Goal: Transaction & Acquisition: Purchase product/service

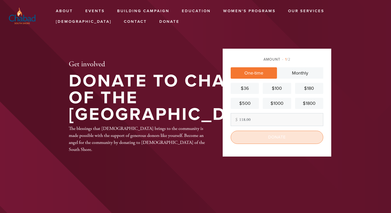
type input "118.00"
click at [270, 141] on input "Donate" at bounding box center [277, 137] width 93 height 13
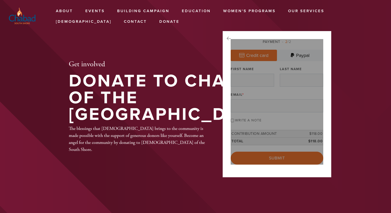
click at [270, 136] on html "Skip to main content About Events Building Campaign Education [GEOGRAPHIC_DATA]…" at bounding box center [195, 134] width 391 height 268
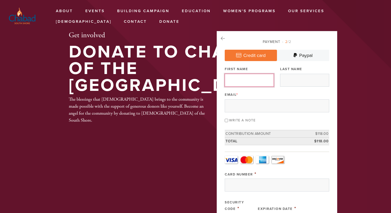
click at [257, 83] on input "First Name" at bounding box center [249, 80] width 49 height 13
type input "[PERSON_NAME]"
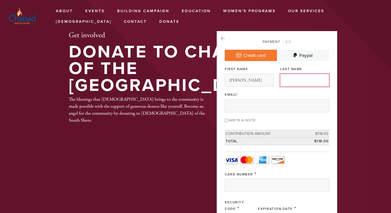
click at [286, 79] on input "Last Name" at bounding box center [304, 80] width 49 height 13
type input "Evansky"
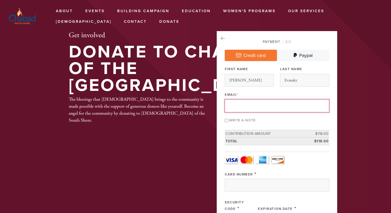
click at [282, 105] on input "Email *" at bounding box center [277, 105] width 104 height 13
type input "[EMAIL_ADDRESS][DOMAIN_NAME]"
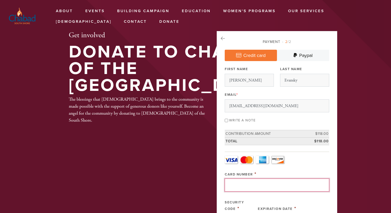
click at [248, 182] on input "Card Number" at bounding box center [277, 184] width 104 height 13
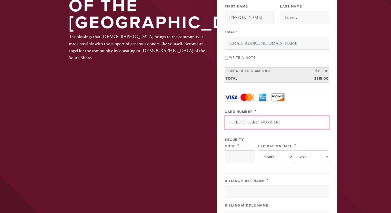
scroll to position [65, 0]
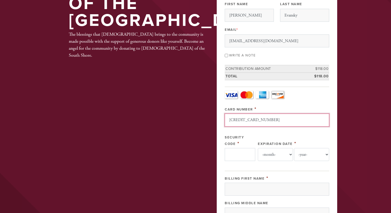
type input "[CREDIT_CARD_NUMBER]"
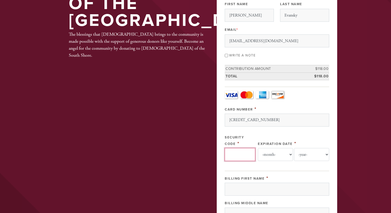
click at [246, 157] on input "Security Code" at bounding box center [240, 154] width 30 height 13
type input "453"
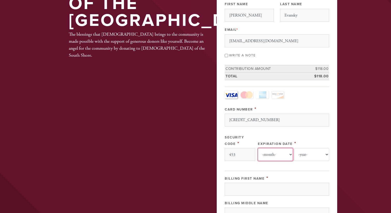
click at [278, 156] on select "-month- 01 02 03 04 05 06 07 08 09 10 11 12" at bounding box center [275, 154] width 35 height 13
select select "2"
click at [260, 148] on select "-month- 01 02 03 04 05 06 07 08 09 10 11 12" at bounding box center [275, 154] width 35 height 13
click at [298, 154] on select "-year- 2025 2026 2027 2028 2029 2030 2031 2032 2033 2034 2035" at bounding box center [311, 154] width 35 height 13
select select "2030"
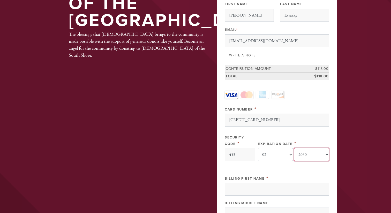
click at [294, 148] on select "-year- 2025 2026 2027 2028 2029 2030 2031 2032 2033 2034 2035" at bounding box center [311, 154] width 35 height 13
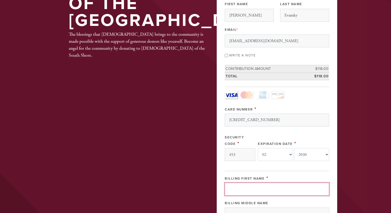
click at [275, 195] on input "Billing First Name" at bounding box center [277, 188] width 104 height 13
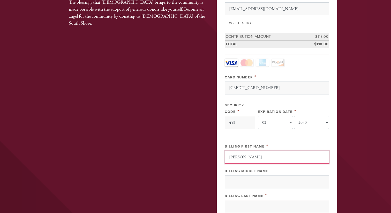
scroll to position [99, 0]
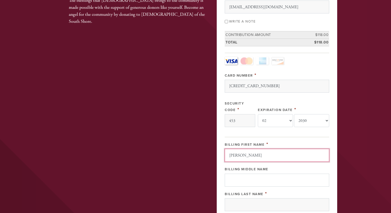
type input "[PERSON_NAME]"
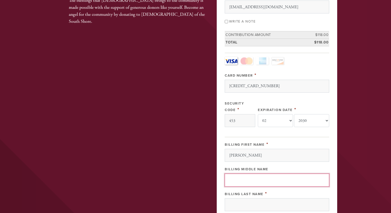
click at [270, 184] on input "Billing Middle Name" at bounding box center [277, 179] width 104 height 13
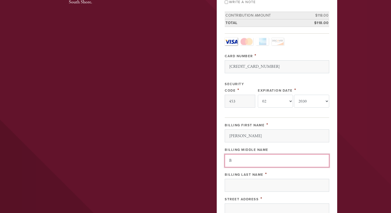
scroll to position [125, 0]
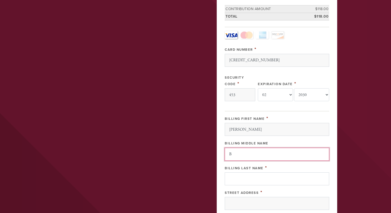
type input "B"
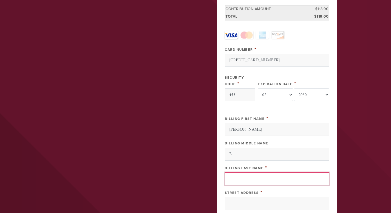
click at [271, 180] on input "Billing Last Name" at bounding box center [277, 178] width 104 height 13
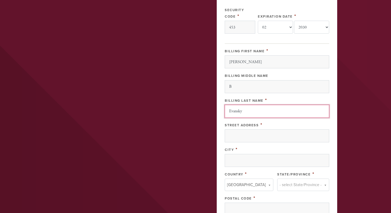
scroll to position [194, 0]
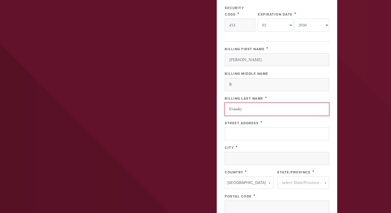
type input "Evansky"
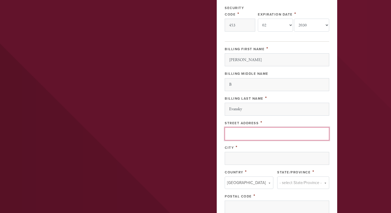
click at [268, 137] on input "Street Address" at bounding box center [277, 133] width 104 height 13
type input "[STREET_ADDRESS]"
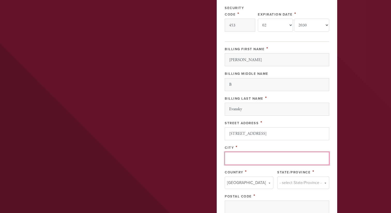
type input "[GEOGRAPHIC_DATA]"
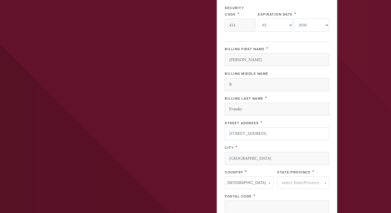
type input "NY"
type input "10312"
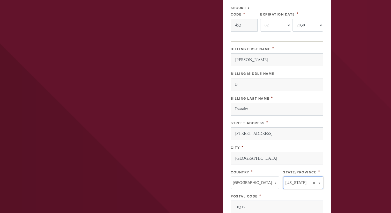
type input "NY"
type input "[GEOGRAPHIC_DATA]"
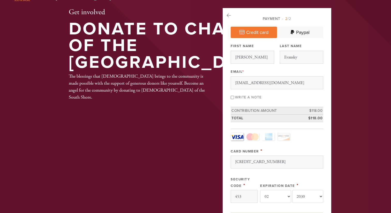
scroll to position [7, 0]
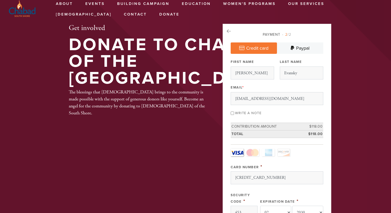
click at [232, 114] on input "Write a note" at bounding box center [232, 112] width 3 height 3
checkbox input "true"
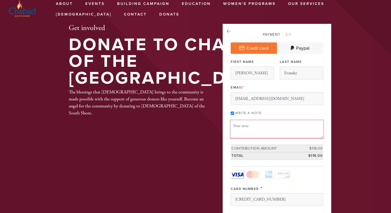
click at [239, 125] on textarea "Message or dedication" at bounding box center [277, 129] width 93 height 18
type textarea "R"
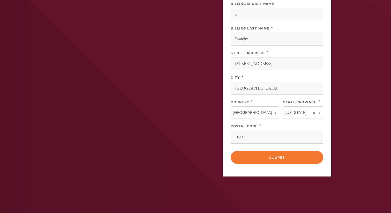
scroll to position [290, 0]
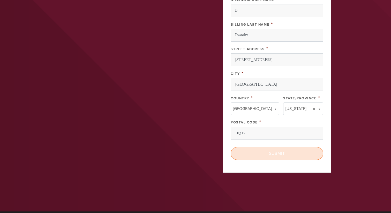
type textarea "In honor of [PERSON_NAME] recovering from her fall - [PERSON_NAME]."
click at [258, 156] on input "Submit" at bounding box center [277, 153] width 93 height 13
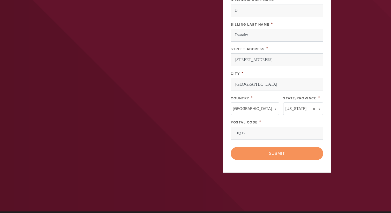
click at [272, 154] on div "< Previous Page Submit" at bounding box center [277, 153] width 93 height 13
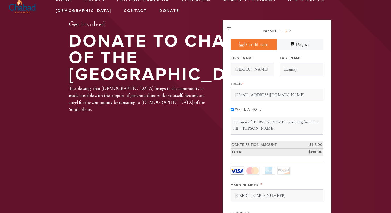
scroll to position [0, 0]
